Goal: Information Seeking & Learning: Learn about a topic

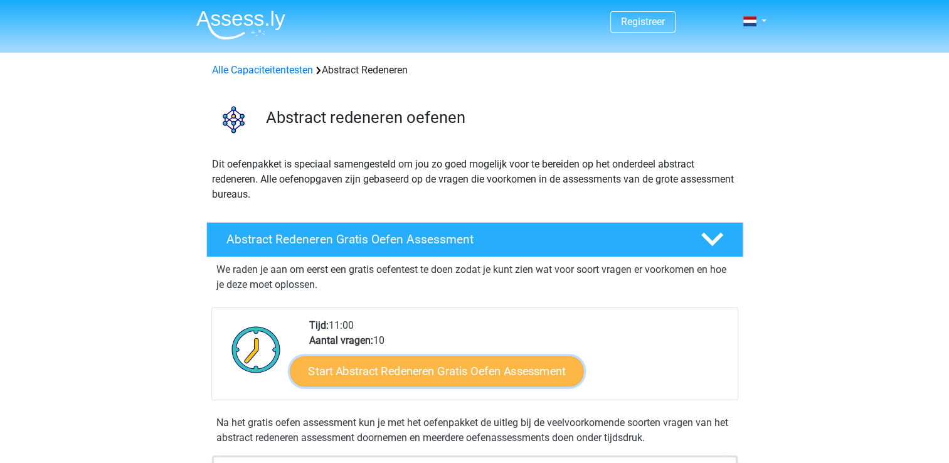
click at [374, 377] on link "Start Abstract Redeneren Gratis Oefen Assessment" at bounding box center [437, 371] width 294 height 30
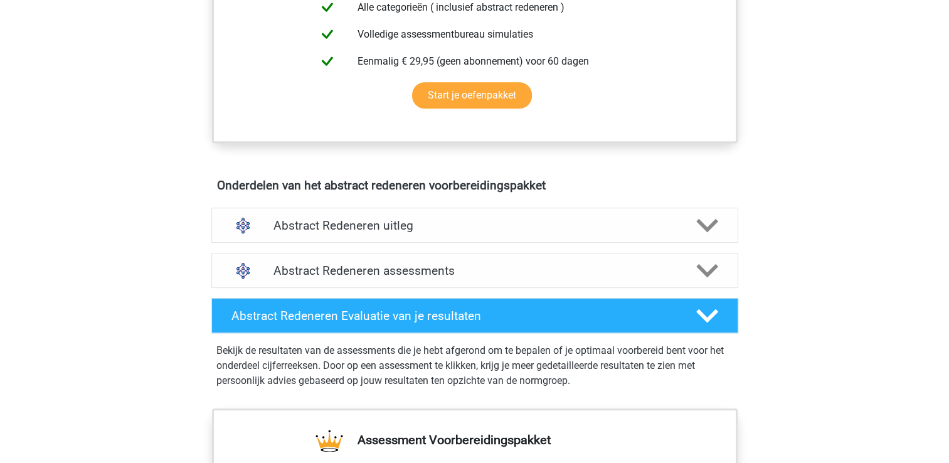
scroll to position [567, 0]
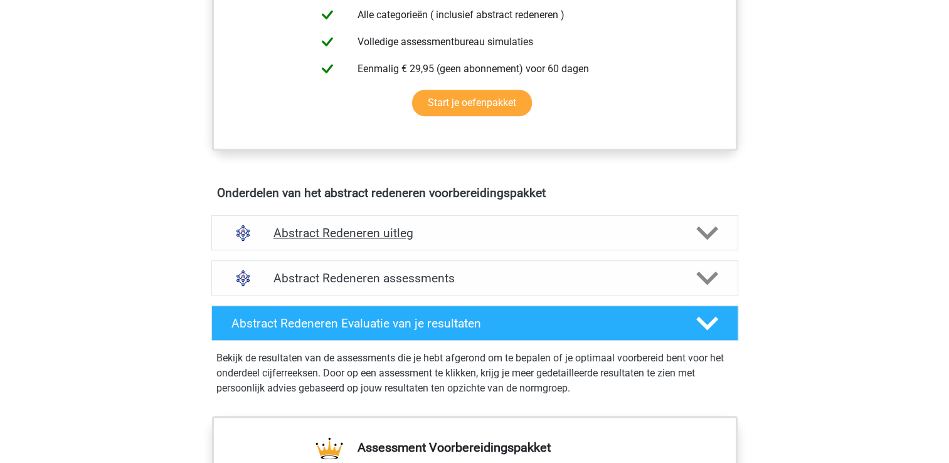
click at [705, 228] on icon at bounding box center [707, 233] width 22 height 22
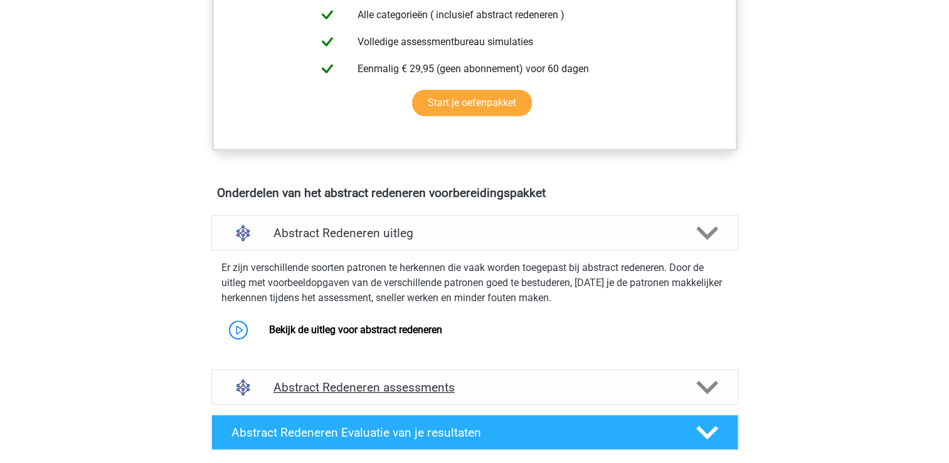
click at [710, 381] on icon at bounding box center [707, 387] width 22 height 22
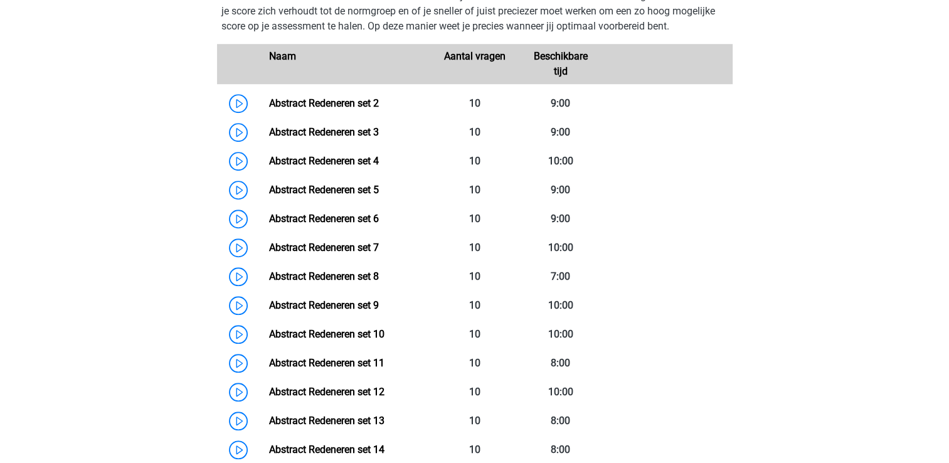
scroll to position [988, 0]
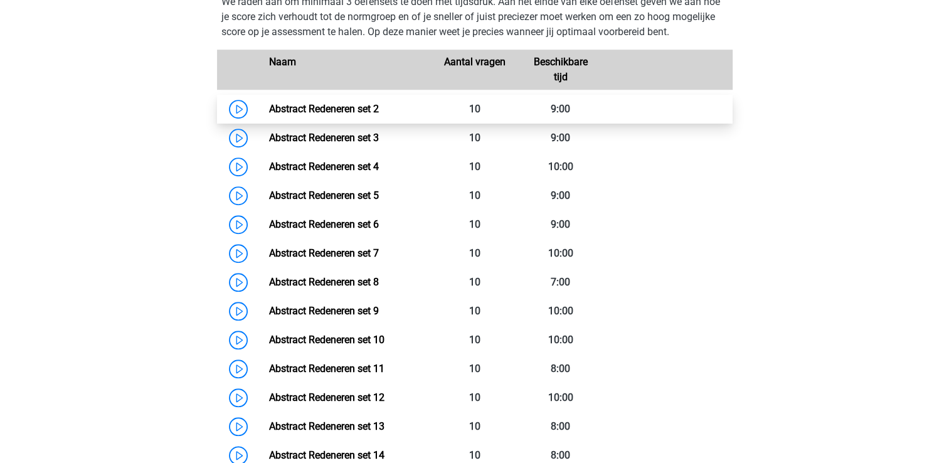
click at [351, 109] on link "Abstract Redeneren set 2" at bounding box center [324, 109] width 110 height 12
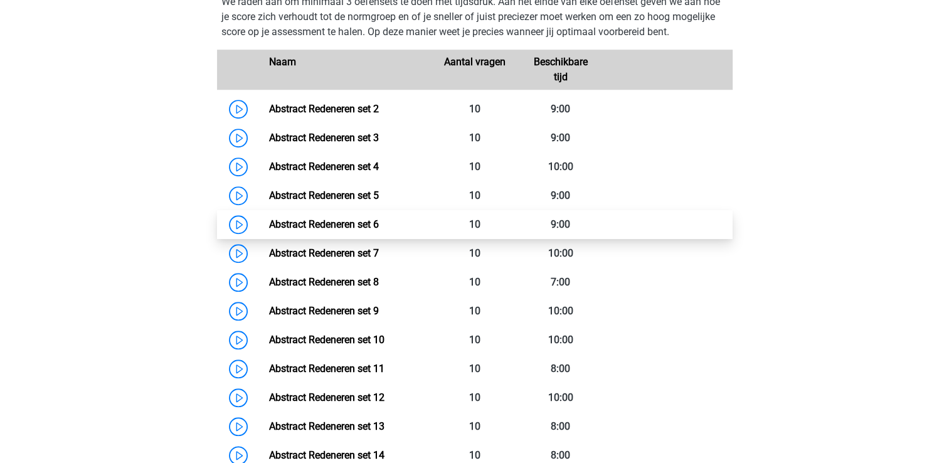
click at [311, 230] on link "Abstract Redeneren set 6" at bounding box center [324, 224] width 110 height 12
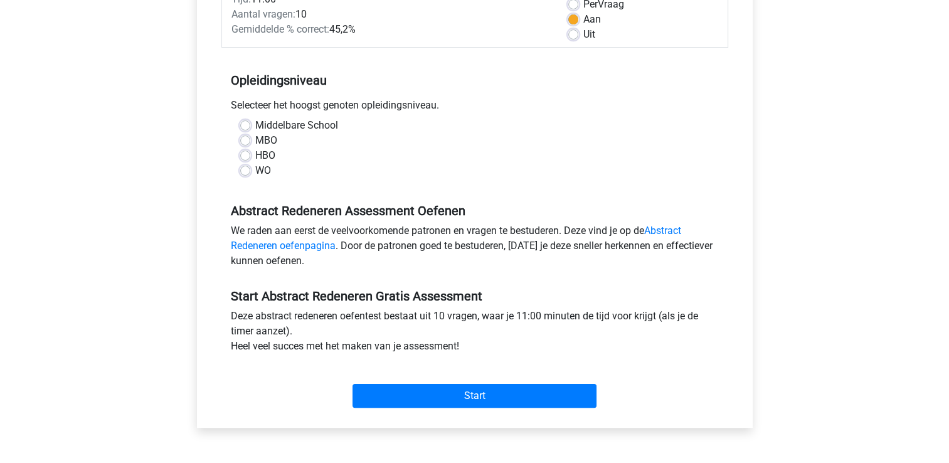
scroll to position [222, 0]
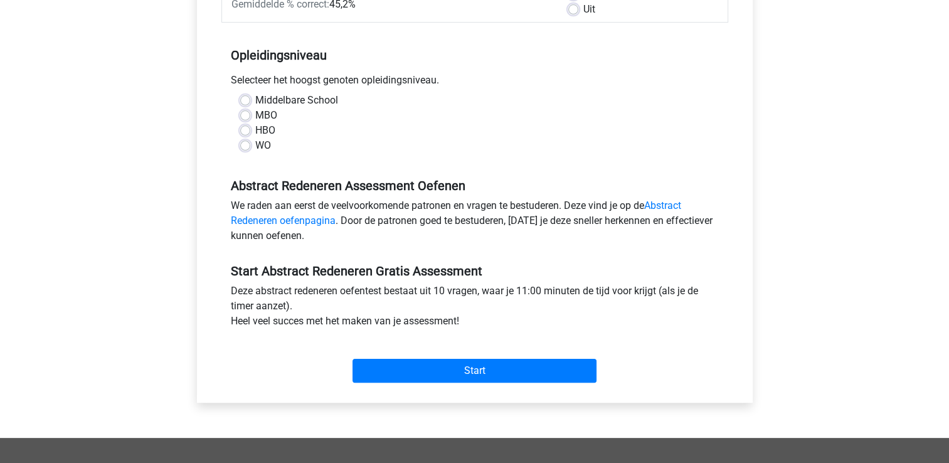
click at [255, 149] on label "WO" at bounding box center [263, 145] width 16 height 15
click at [246, 149] on input "WO" at bounding box center [245, 144] width 10 height 13
radio input "true"
click at [384, 385] on div "Start" at bounding box center [474, 361] width 507 height 54
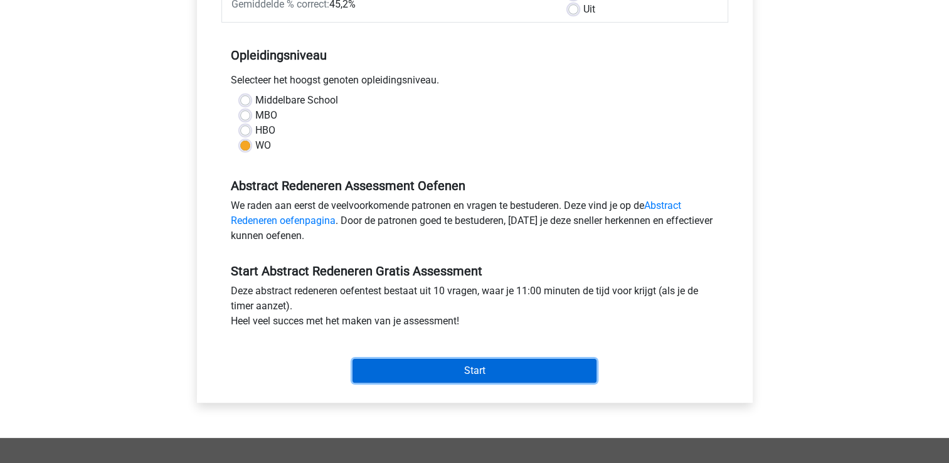
click at [391, 372] on input "Start" at bounding box center [475, 371] width 244 height 24
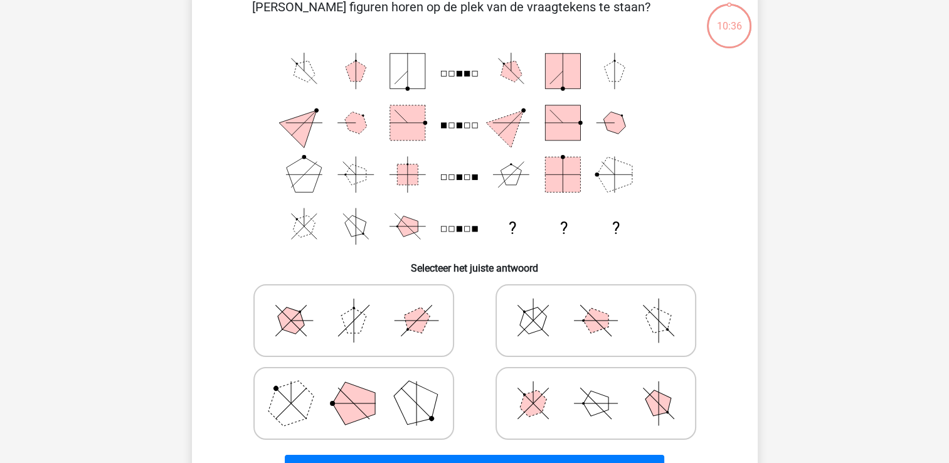
scroll to position [69, 0]
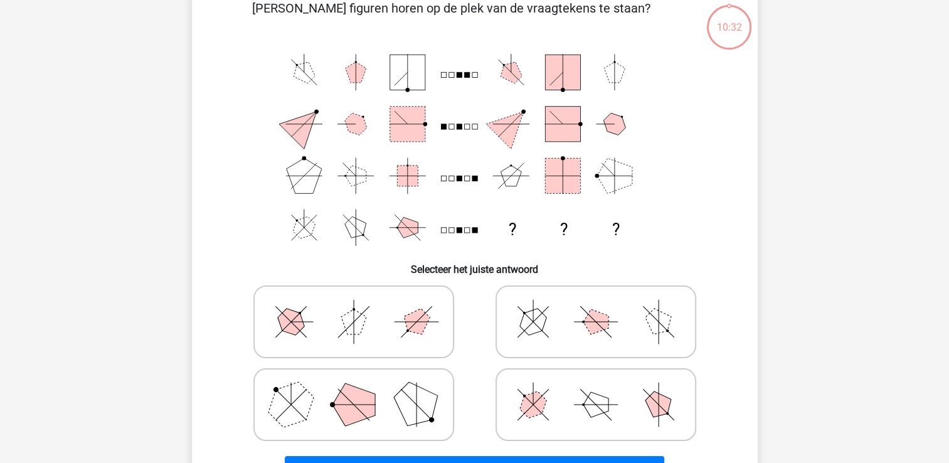
click at [627, 336] on icon at bounding box center [596, 321] width 188 height 63
click at [604, 306] on input "radio" at bounding box center [600, 302] width 8 height 8
radio input "true"
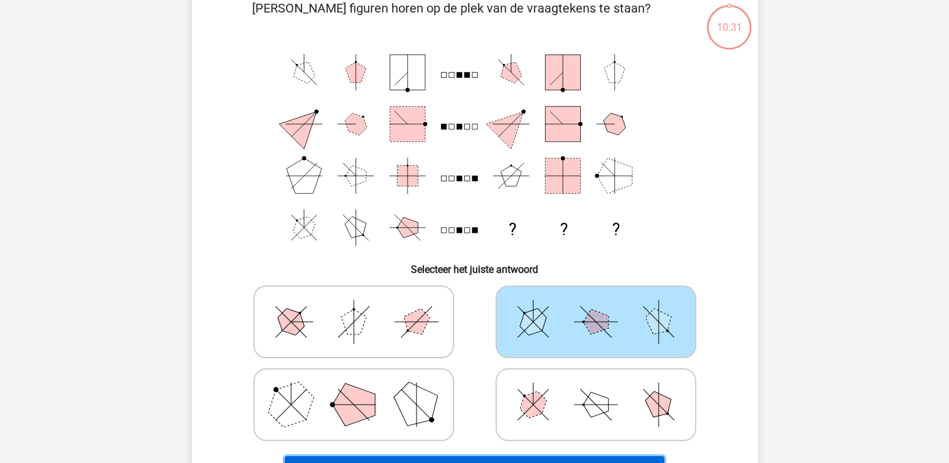
click at [582, 458] on button "Volgende vraag" at bounding box center [475, 469] width 380 height 26
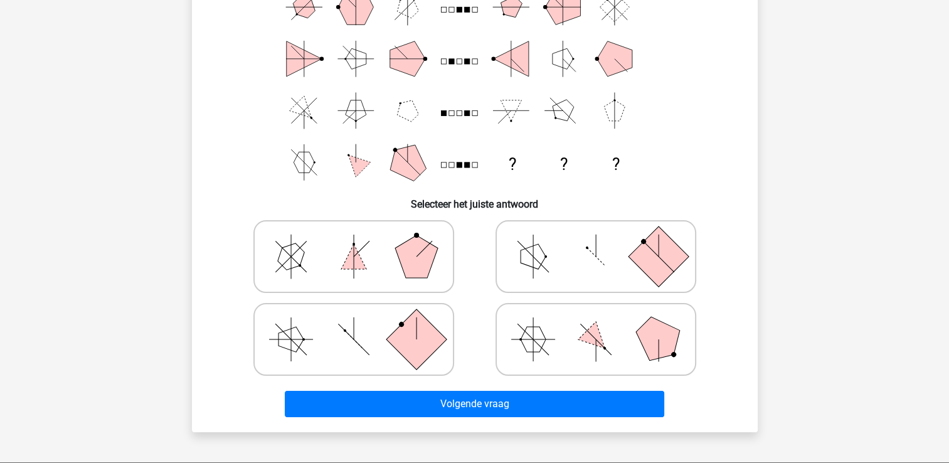
scroll to position [143, 0]
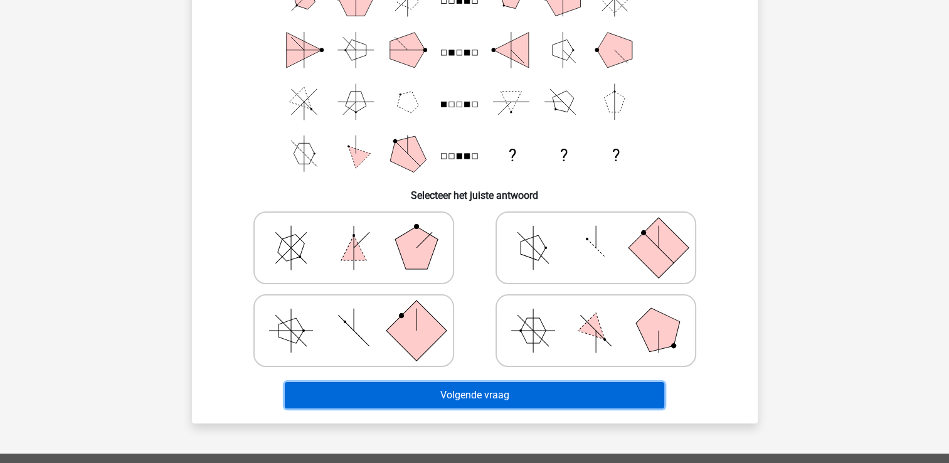
click at [587, 393] on button "Volgende vraag" at bounding box center [475, 395] width 380 height 26
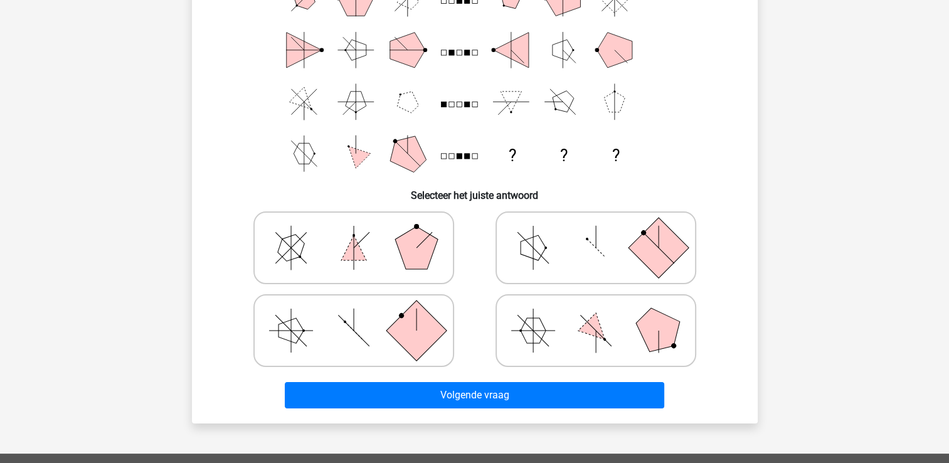
click at [589, 250] on icon at bounding box center [596, 247] width 188 height 63
click at [596, 232] on input "radio" at bounding box center [600, 228] width 8 height 8
radio input "true"
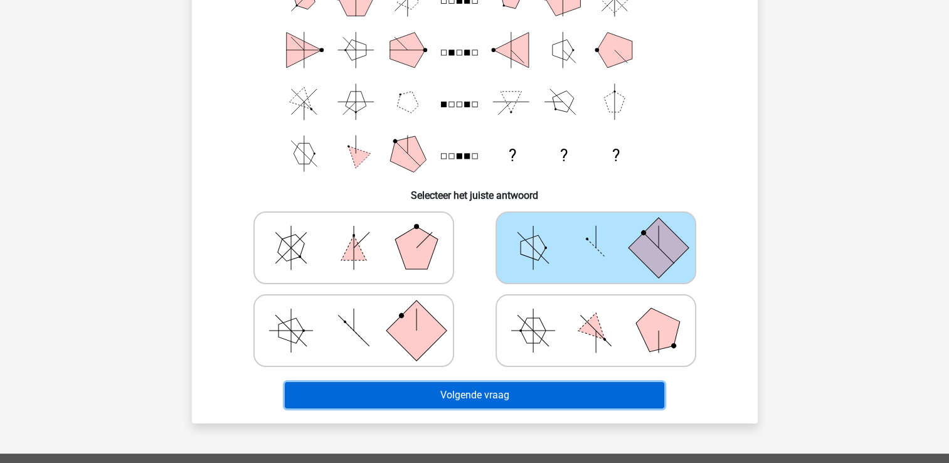
click at [521, 405] on button "Volgende vraag" at bounding box center [475, 395] width 380 height 26
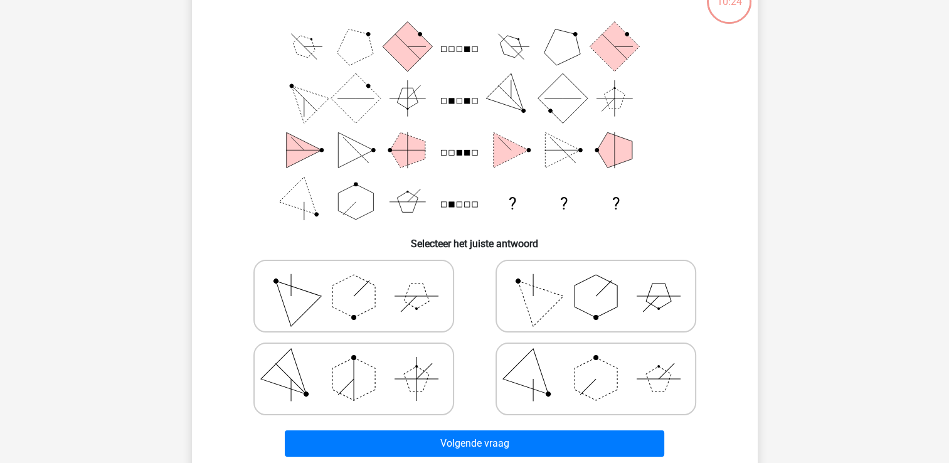
scroll to position [58, 0]
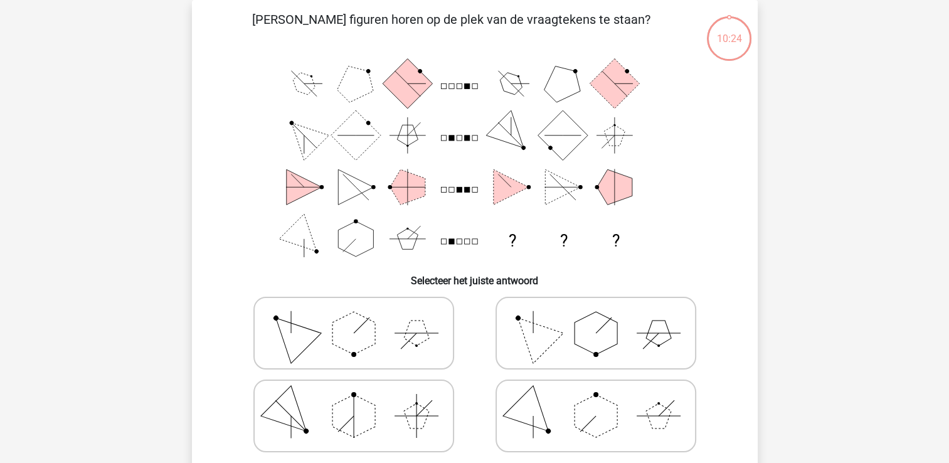
click at [545, 321] on icon at bounding box center [596, 333] width 188 height 63
click at [596, 317] on input "radio" at bounding box center [600, 313] width 8 height 8
radio input "true"
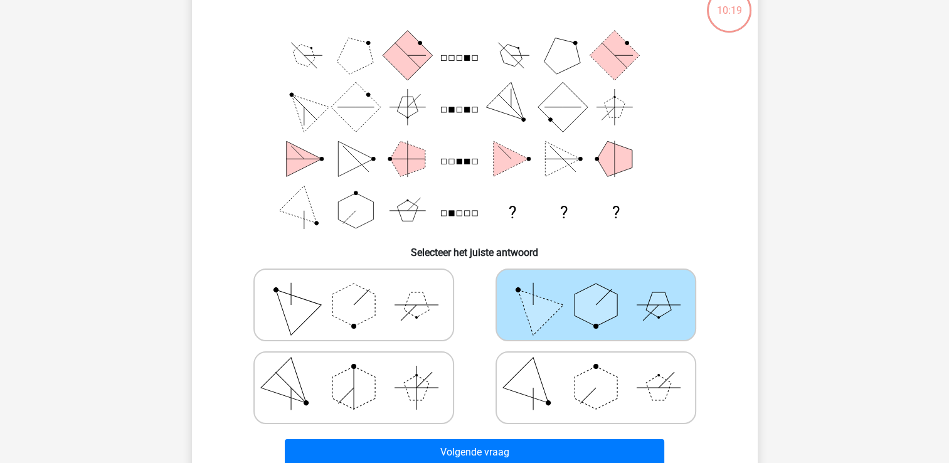
scroll to position [0, 0]
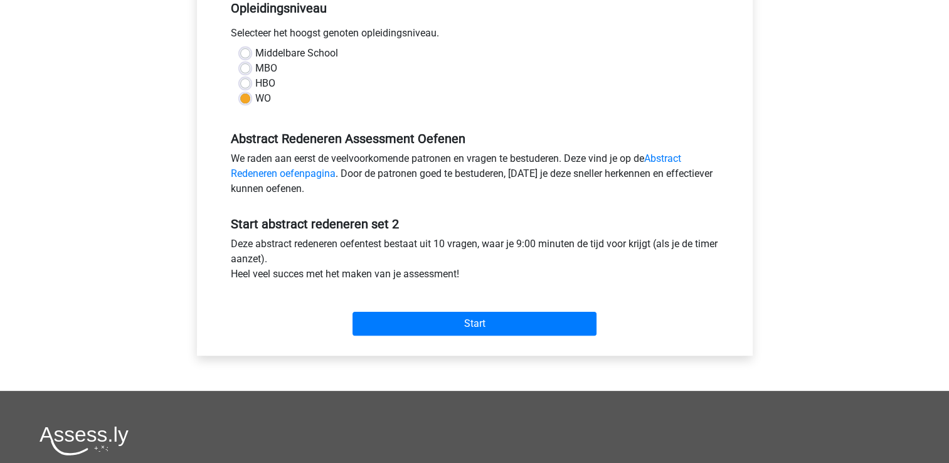
scroll to position [271, 0]
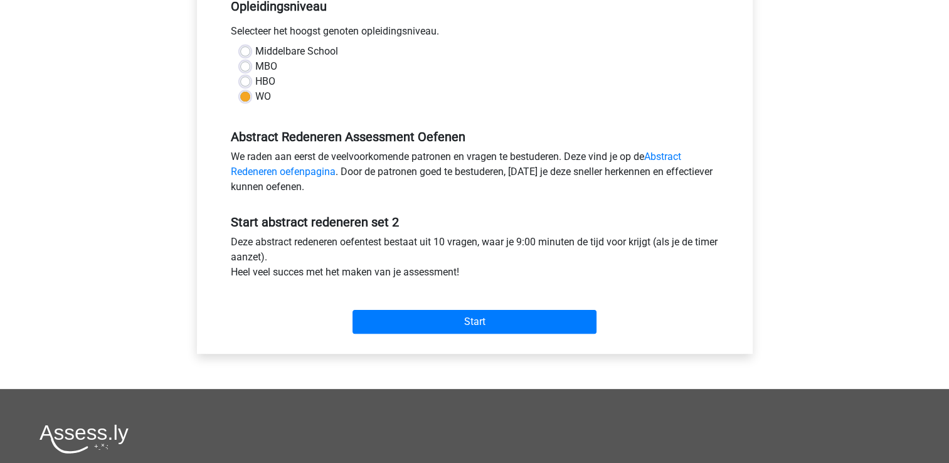
click at [553, 307] on div "Start" at bounding box center [474, 312] width 507 height 44
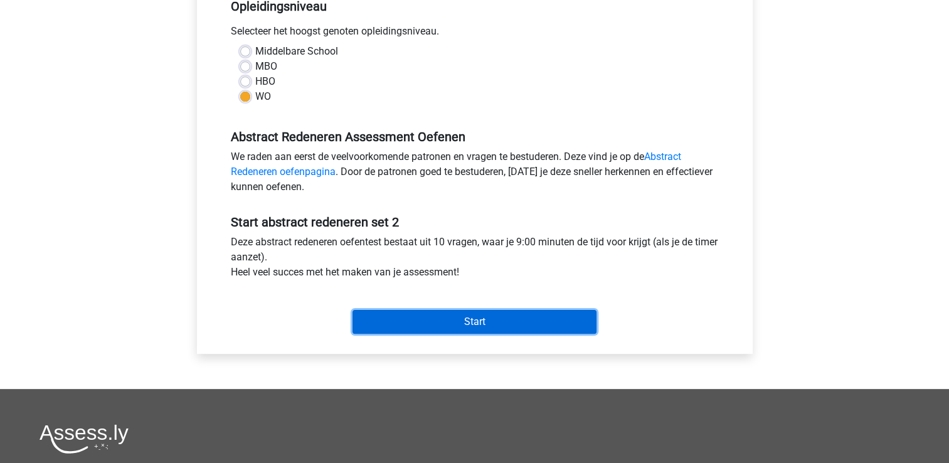
click at [553, 316] on input "Start" at bounding box center [475, 322] width 244 height 24
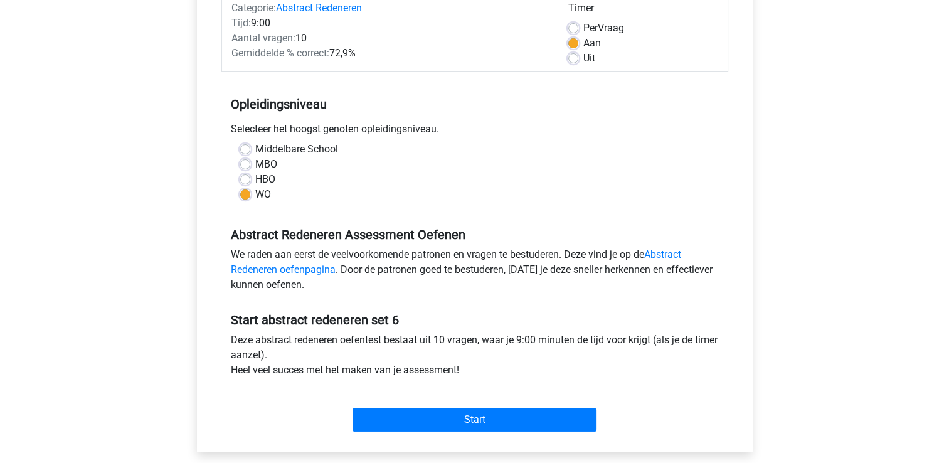
scroll to position [179, 0]
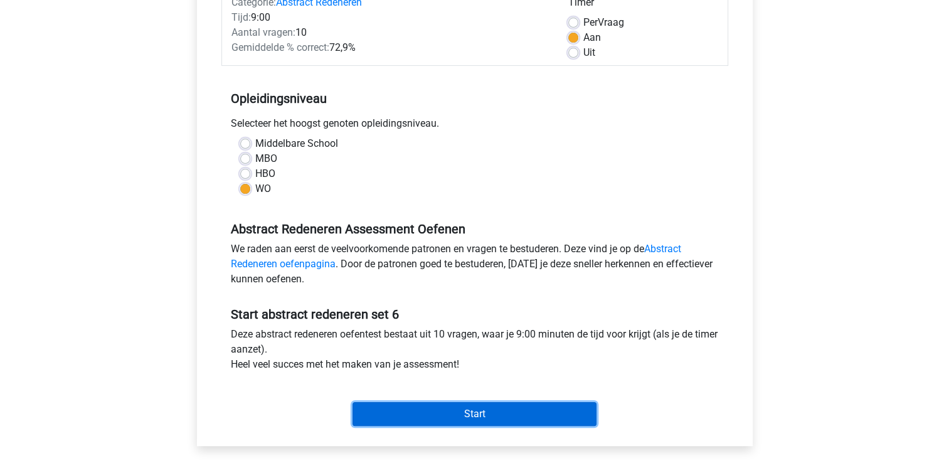
click at [572, 412] on input "Start" at bounding box center [475, 414] width 244 height 24
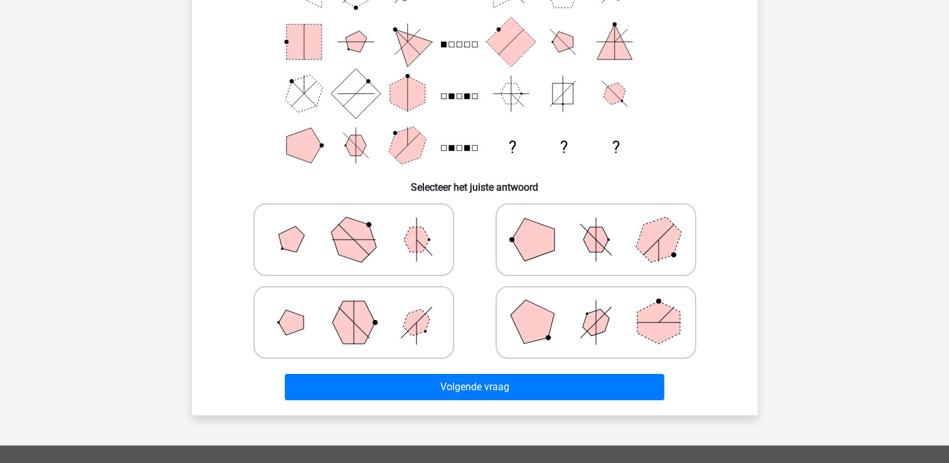
scroll to position [147, 0]
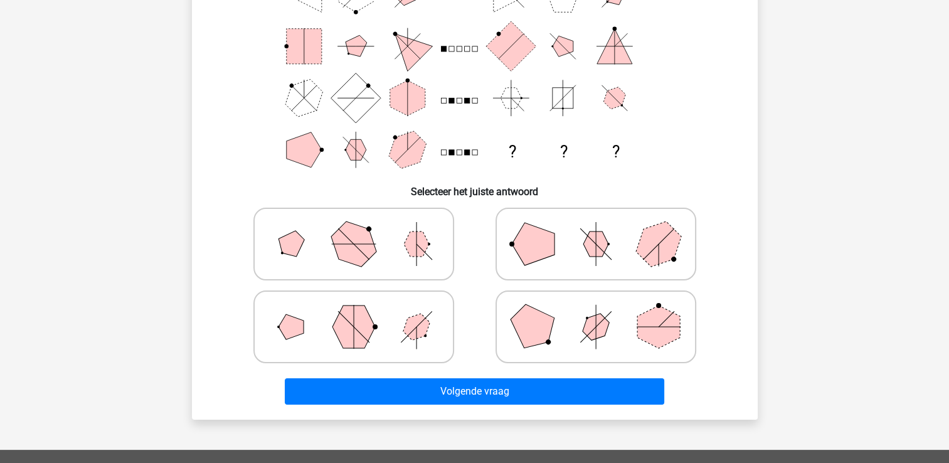
click at [942, 262] on div "Registreer Nederlands English" at bounding box center [474, 317] width 949 height 928
